Goal: Information Seeking & Learning: Learn about a topic

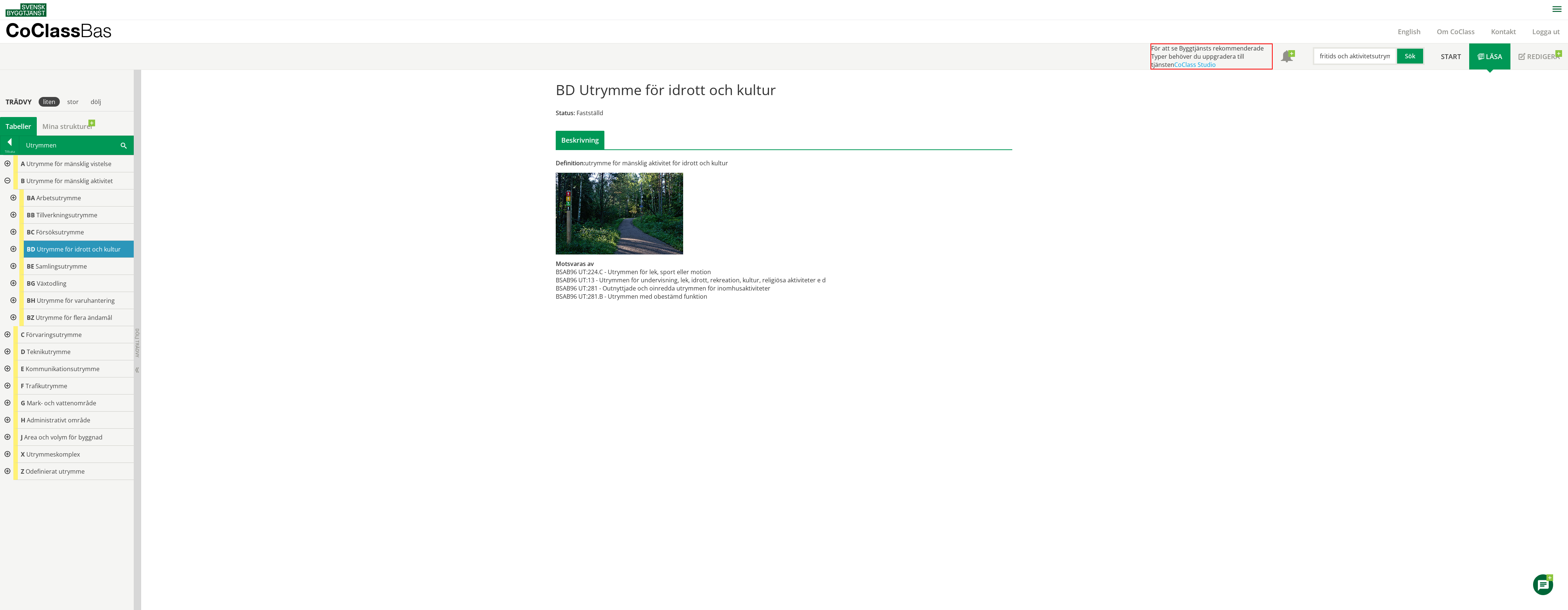
scroll to position [93, 0]
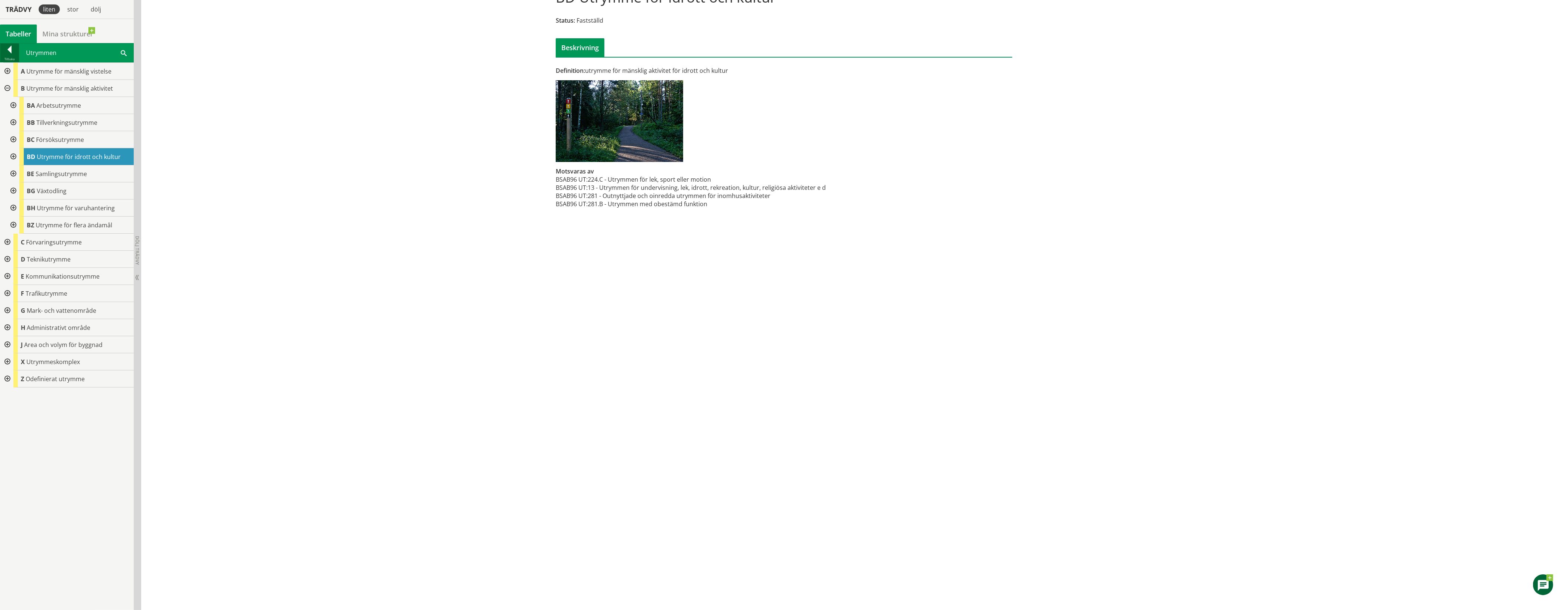
click at [10, 49] on div at bounding box center [10, 51] width 19 height 10
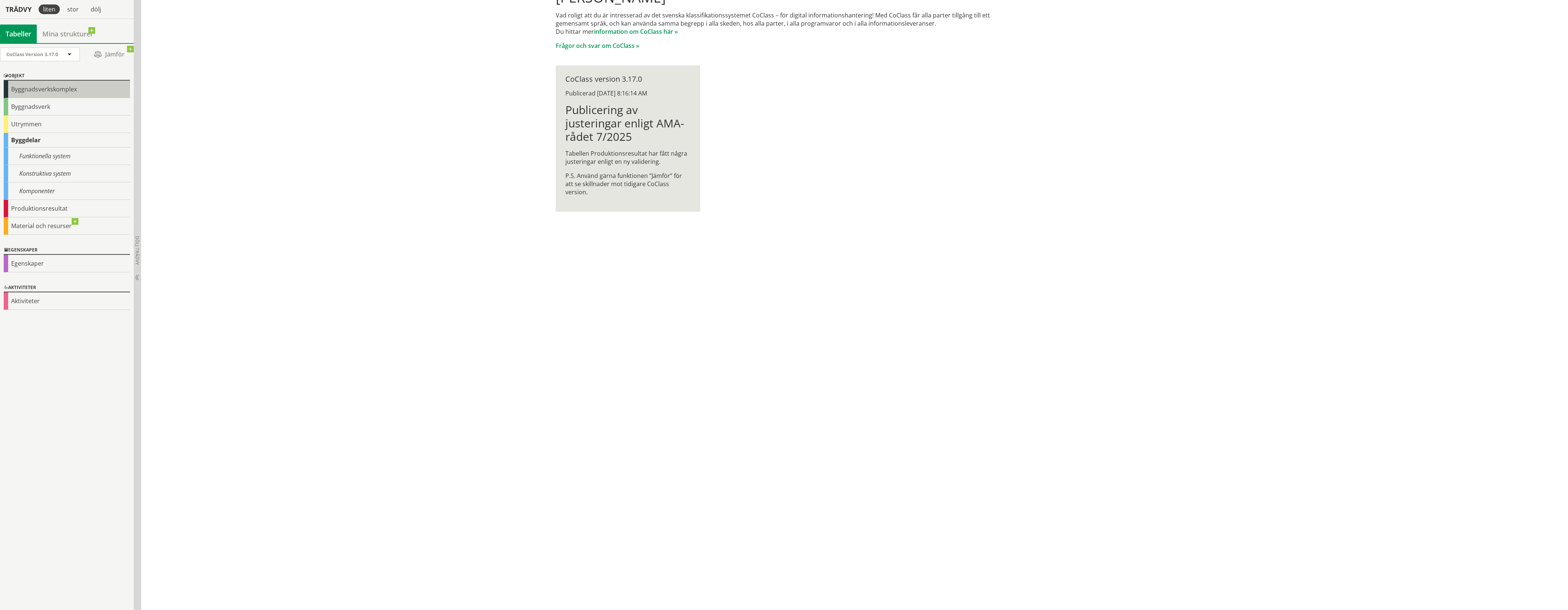
click at [45, 87] on div "Byggnadsverkskomplex" at bounding box center [66, 89] width 126 height 18
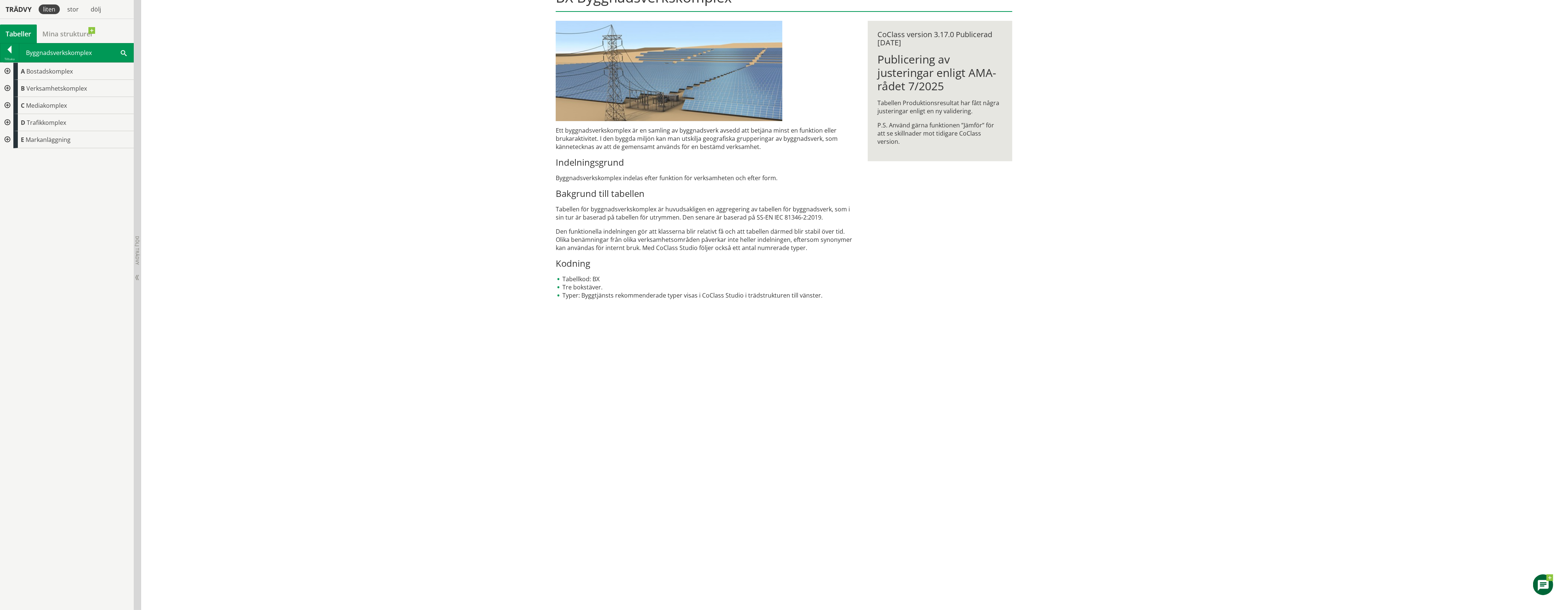
click at [6, 138] on div at bounding box center [7, 139] width 13 height 17
click at [8, 73] on div at bounding box center [7, 71] width 13 height 17
click at [12, 188] on div at bounding box center [13, 191] width 13 height 17
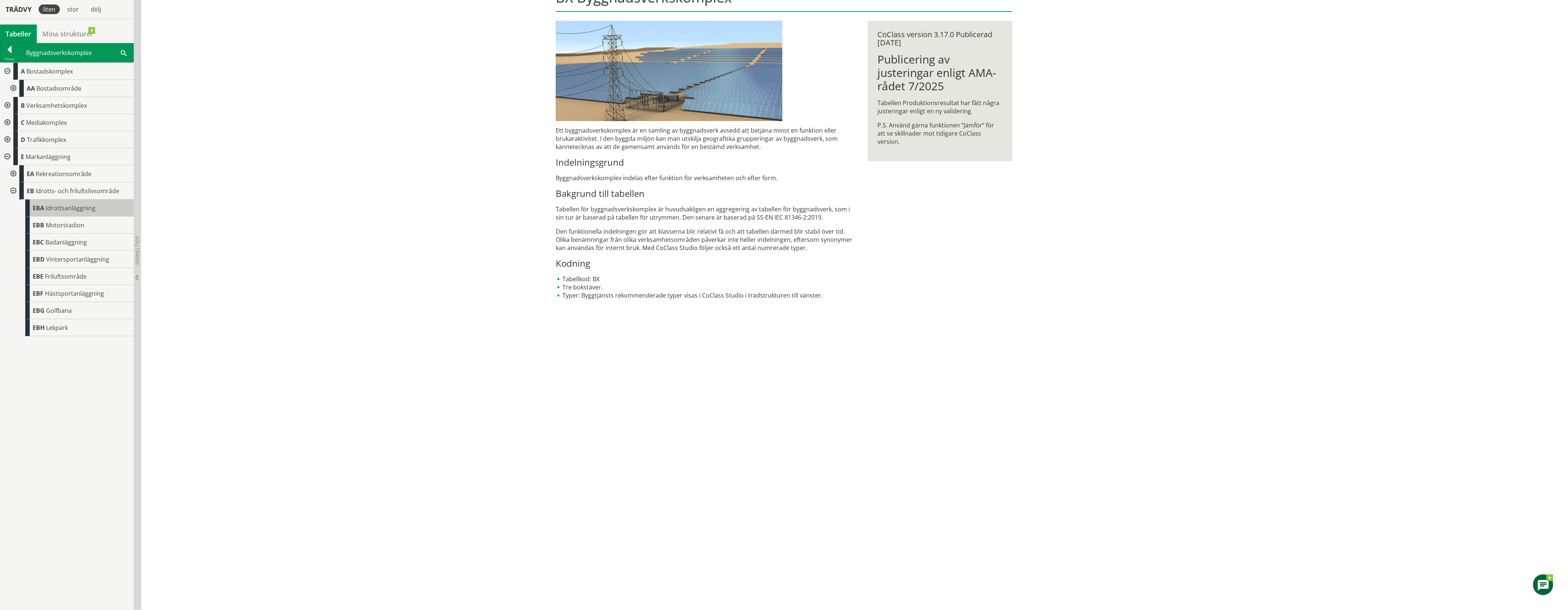
click at [63, 211] on span "Idrottsanläggning" at bounding box center [71, 208] width 50 height 8
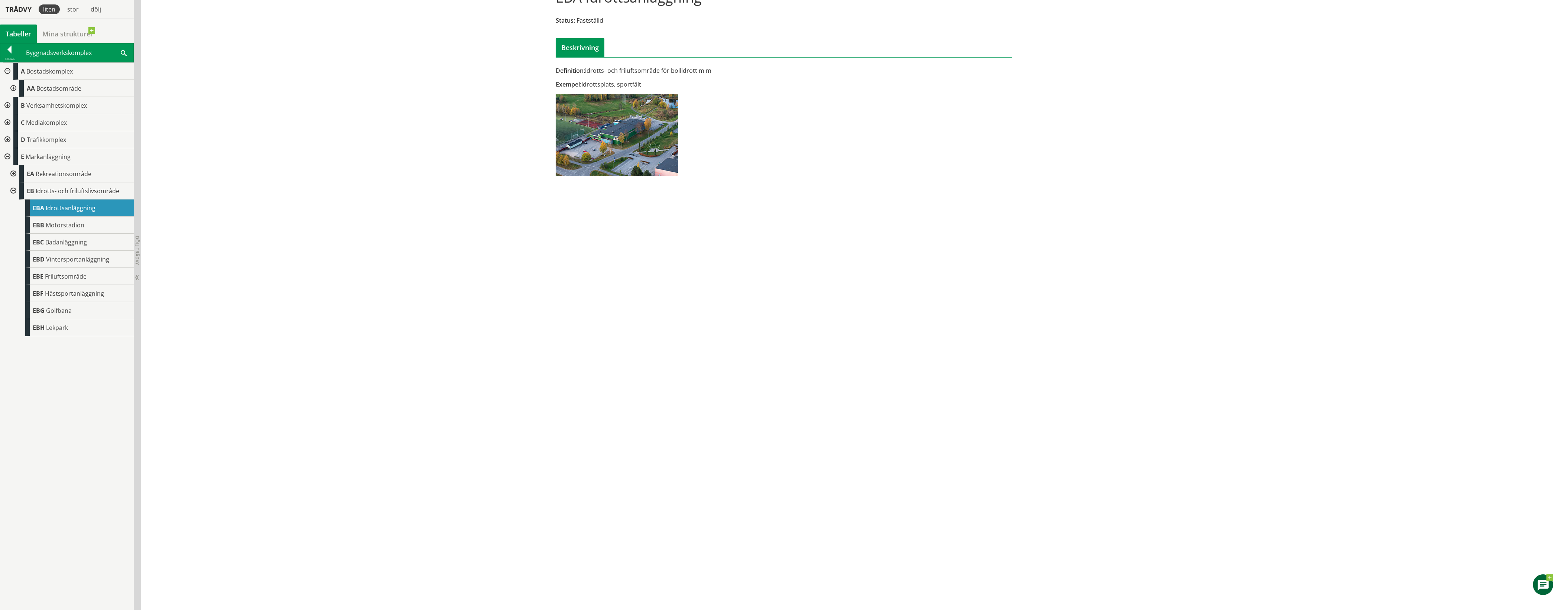
click at [13, 191] on div at bounding box center [13, 191] width 13 height 17
click at [5, 155] on div at bounding box center [7, 157] width 13 height 17
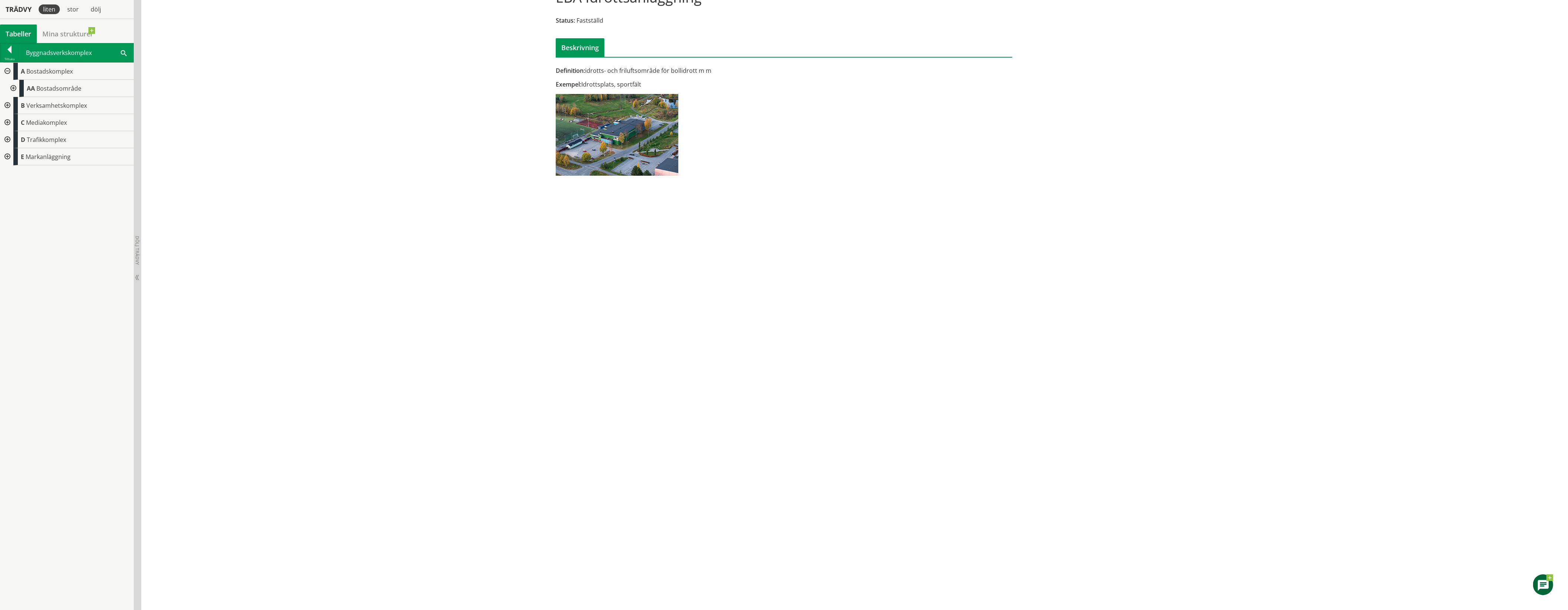
click at [13, 88] on div at bounding box center [13, 88] width 13 height 17
click at [85, 146] on span "Bostadsområde med gemensamma faciliteter" at bounding box center [69, 143] width 72 height 16
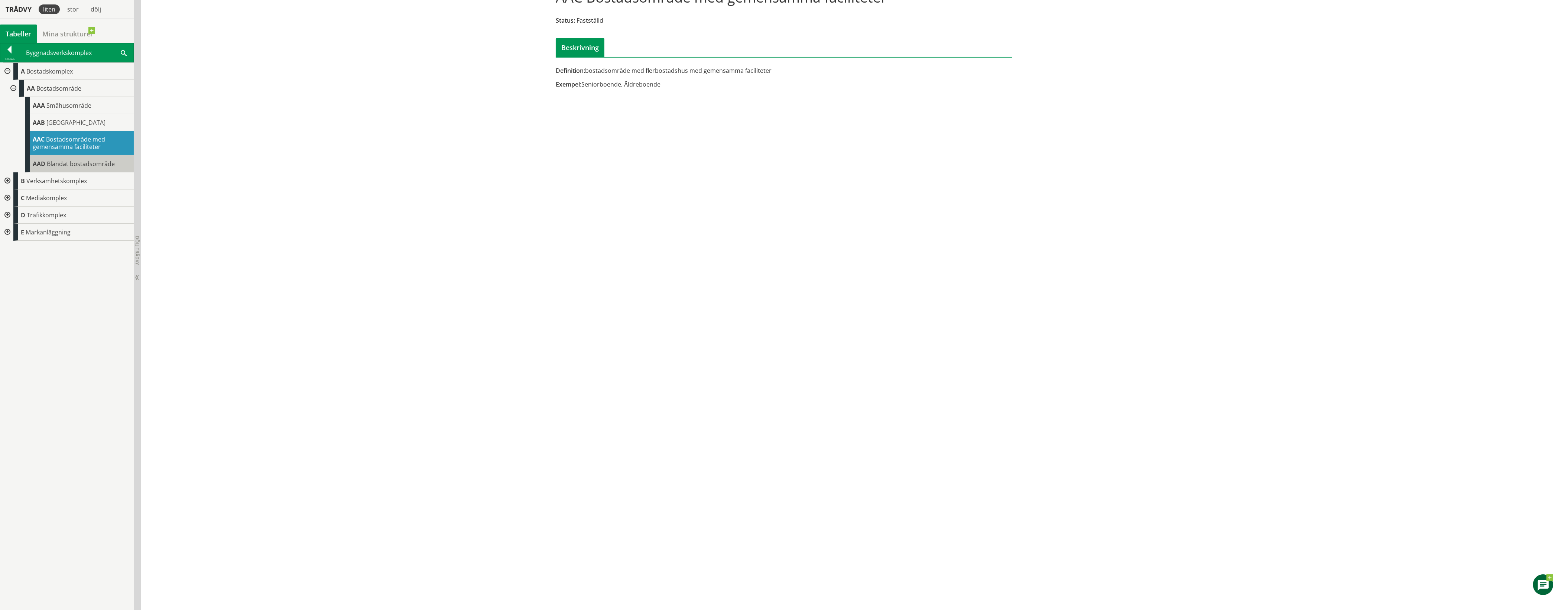
click at [84, 164] on span "Blandat bostadsområde" at bounding box center [81, 163] width 68 height 8
click at [11, 86] on div at bounding box center [13, 88] width 13 height 17
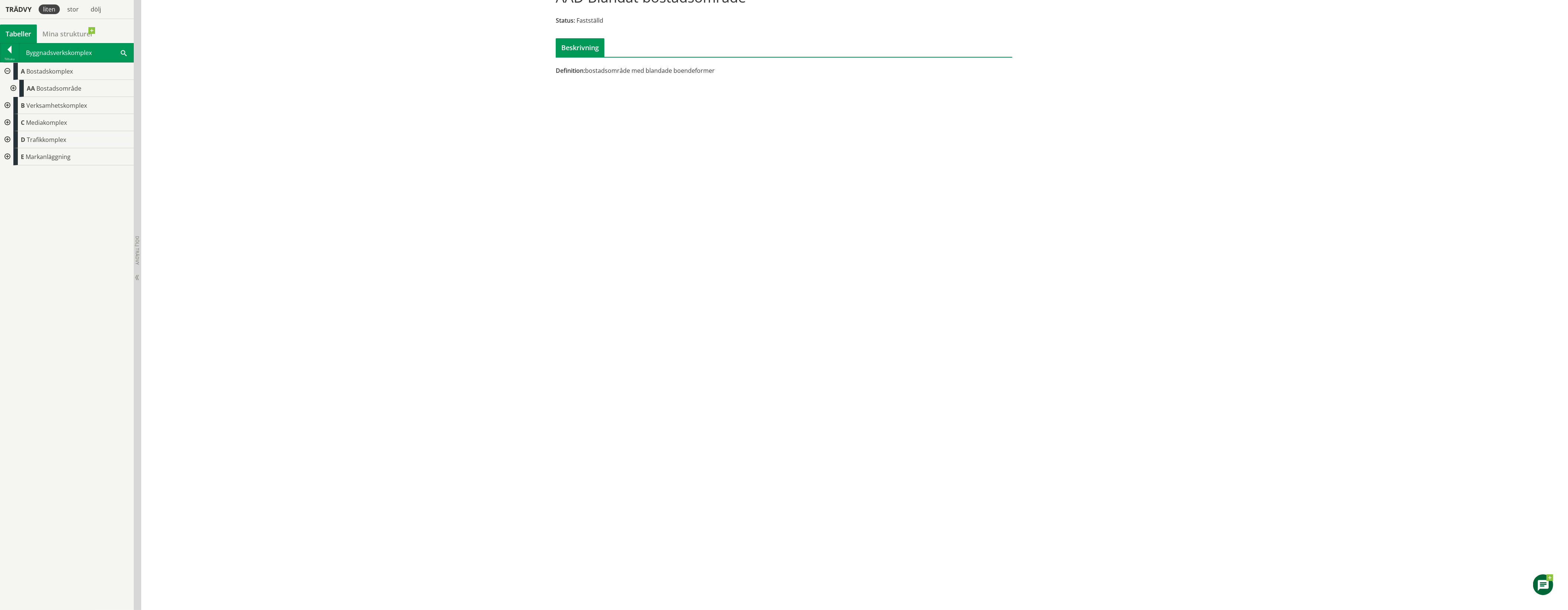
click at [7, 70] on div at bounding box center [7, 71] width 13 height 17
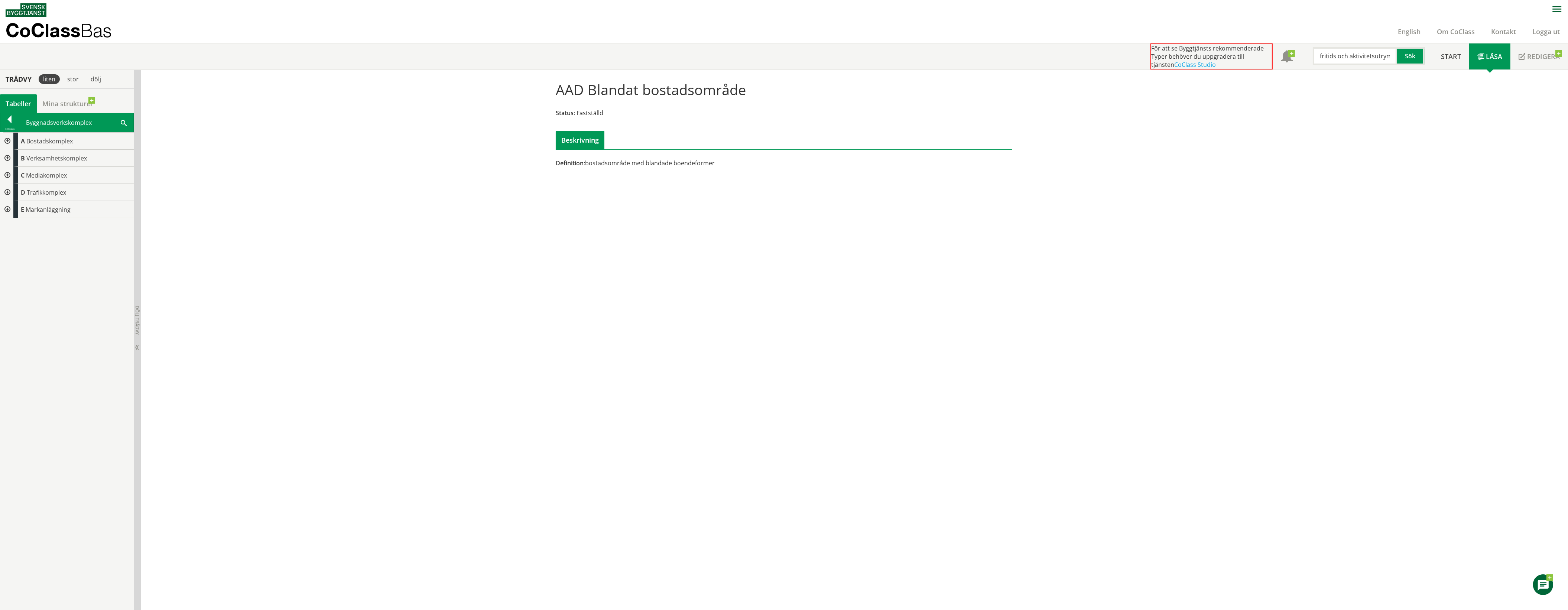
click at [7, 141] on div at bounding box center [7, 141] width 13 height 17
click at [1350, 56] on input "fritids och aktivitetsutrymme" at bounding box center [1355, 56] width 85 height 18
drag, startPoint x: 1392, startPoint y: 56, endPoint x: 1294, endPoint y: 57, distance: 98.0
click at [1293, 58] on div "För att se Byggtjänsts rekommenderade Typer behöver du uppgradera till tjänsten…" at bounding box center [1292, 56] width 282 height 26
type input "e"
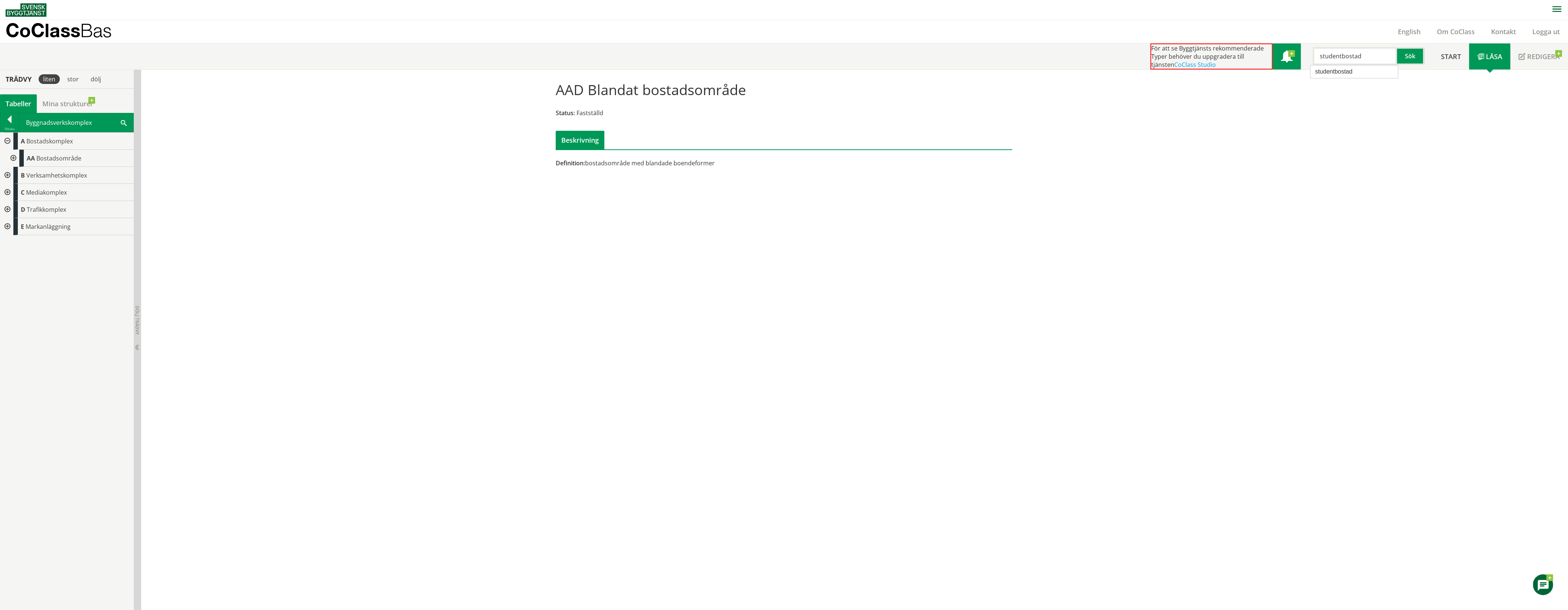
type input "studentbostad"
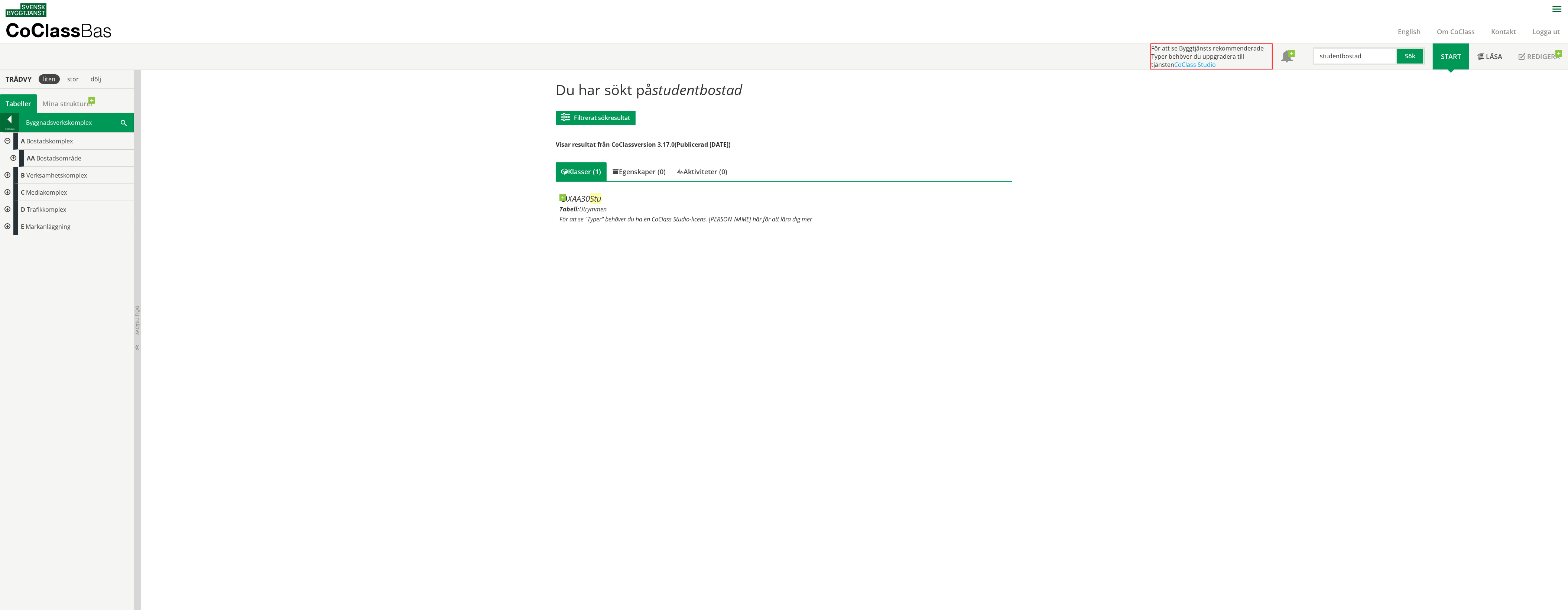
click at [11, 123] on div at bounding box center [10, 121] width 19 height 10
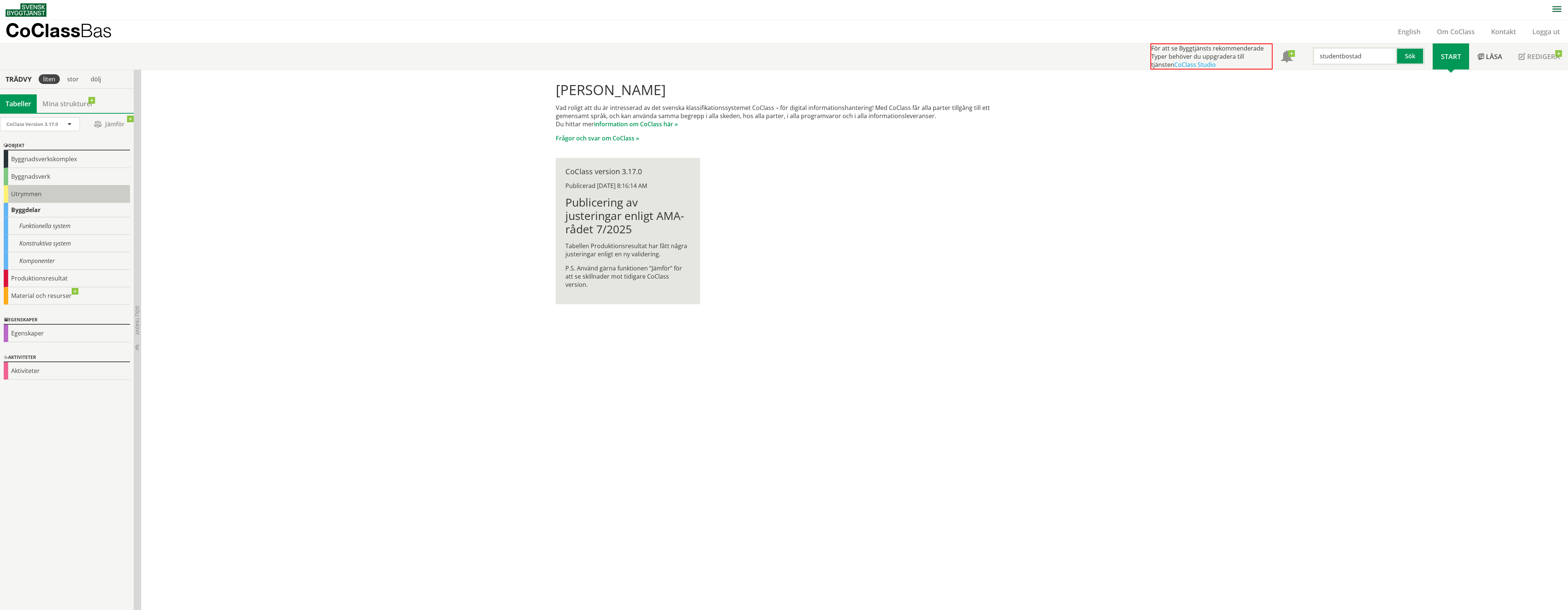
click at [30, 192] on div "Utrymmen" at bounding box center [66, 194] width 126 height 18
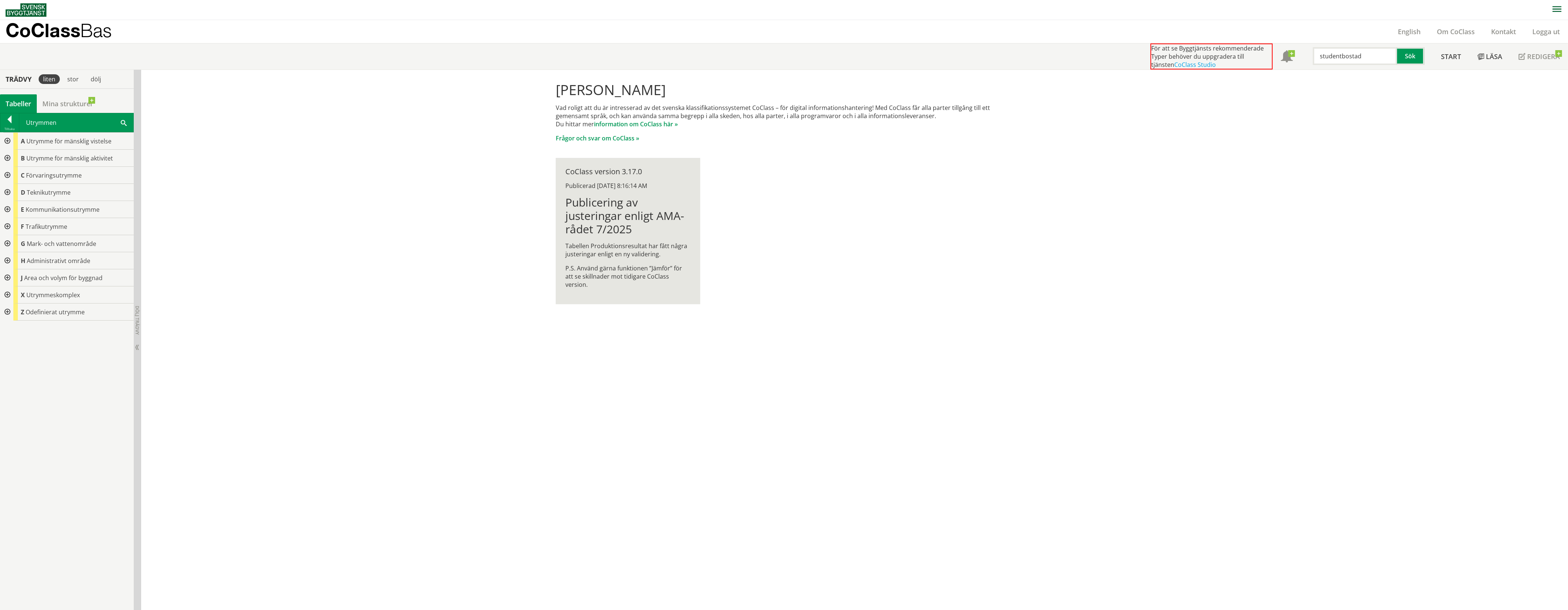
click at [5, 294] on div at bounding box center [7, 295] width 13 height 17
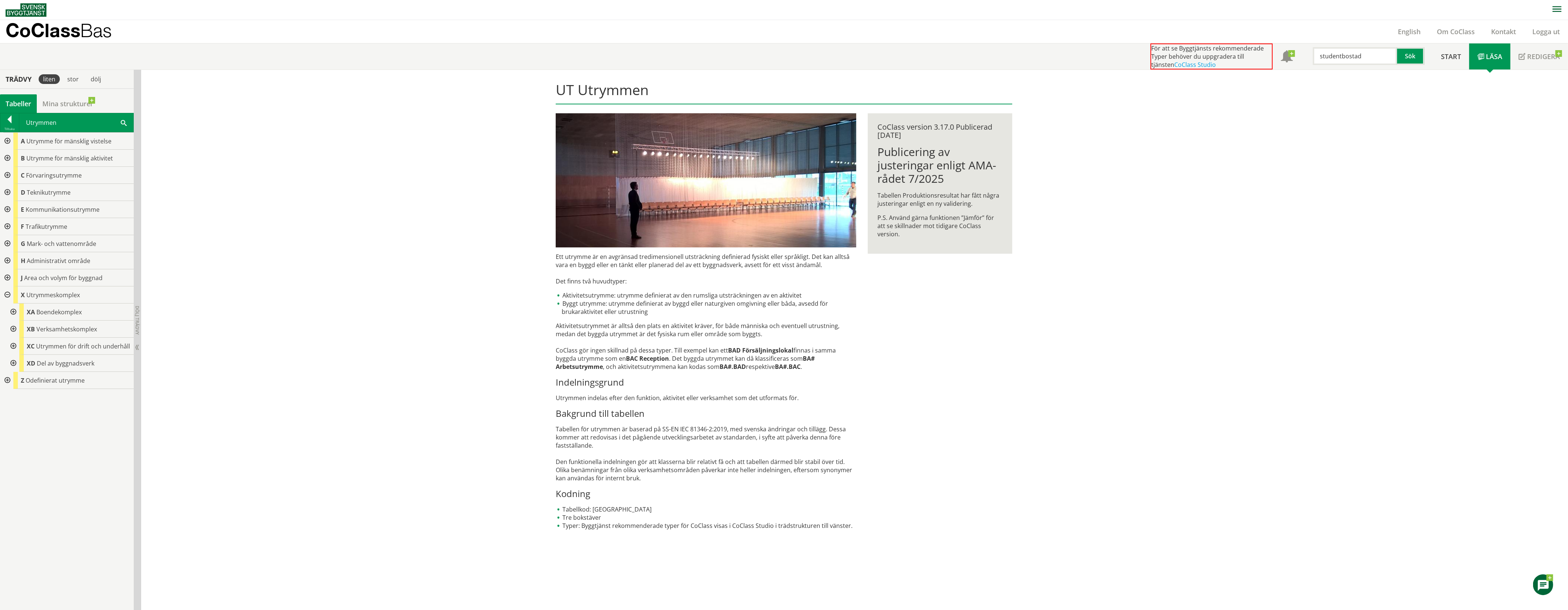
click at [12, 310] on div at bounding box center [13, 312] width 13 height 17
click at [19, 328] on div at bounding box center [19, 329] width 13 height 17
click at [11, 311] on div at bounding box center [13, 312] width 13 height 17
click at [6, 293] on div at bounding box center [7, 295] width 13 height 17
click at [12, 119] on div at bounding box center [10, 121] width 19 height 10
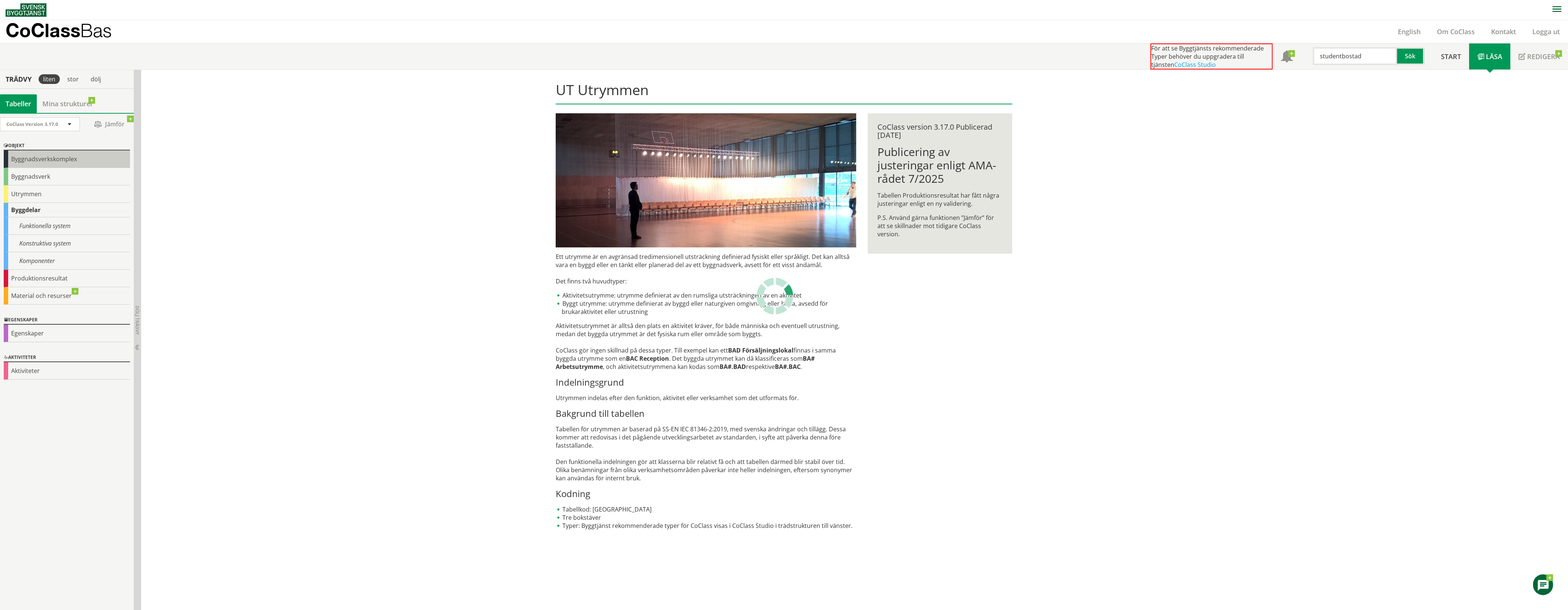
click at [29, 159] on div "Byggnadsverkskomplex" at bounding box center [66, 159] width 126 height 18
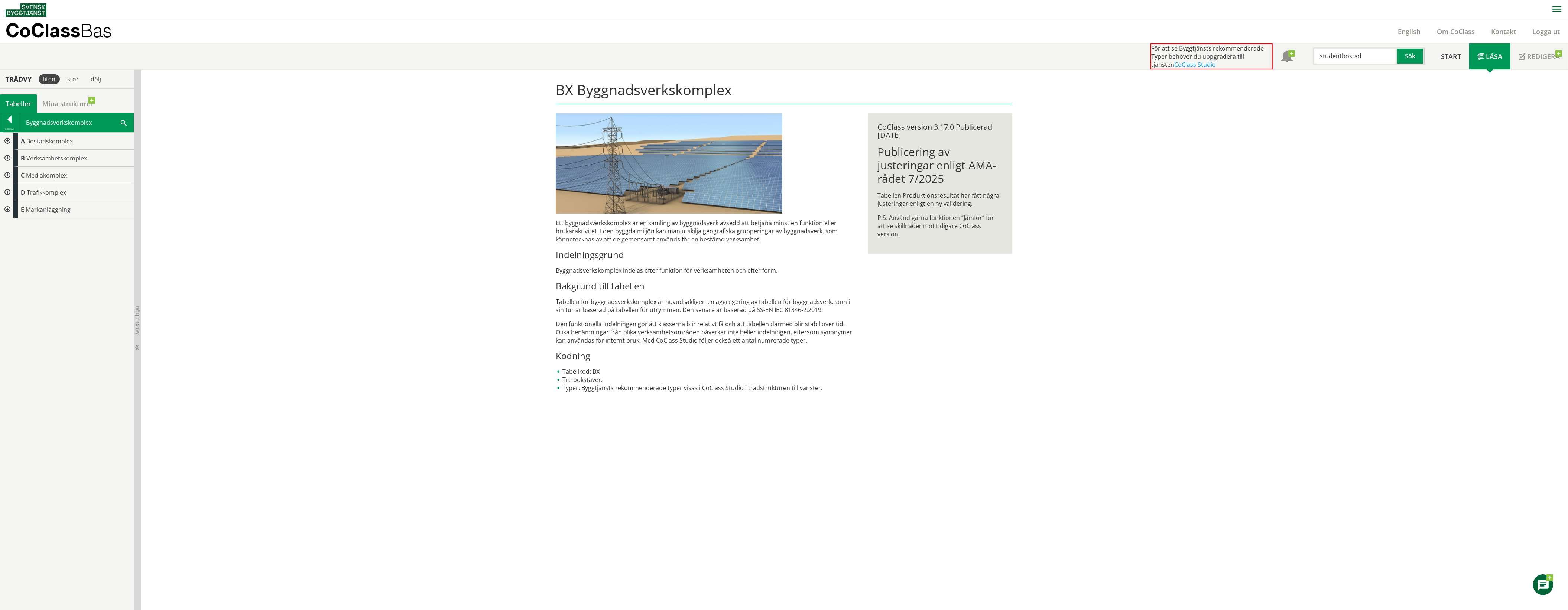
click at [7, 208] on div at bounding box center [7, 209] width 13 height 17
click at [6, 208] on div at bounding box center [7, 209] width 13 height 17
click at [5, 174] on div at bounding box center [7, 175] width 13 height 17
click at [5, 174] on div at bounding box center [7, 175] width 13 height 17
